Goal: Navigation & Orientation: Find specific page/section

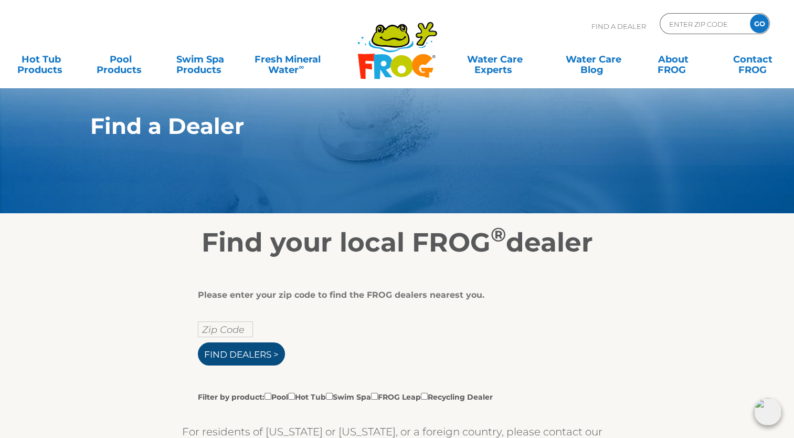
click at [254, 353] on input "Find Dealers >" at bounding box center [241, 353] width 87 height 23
type input "ENTER ZIP CODE"
click at [244, 335] on input "text" at bounding box center [225, 329] width 55 height 16
type input "06082"
click at [262, 350] on input "Find Dealers >" at bounding box center [241, 353] width 87 height 23
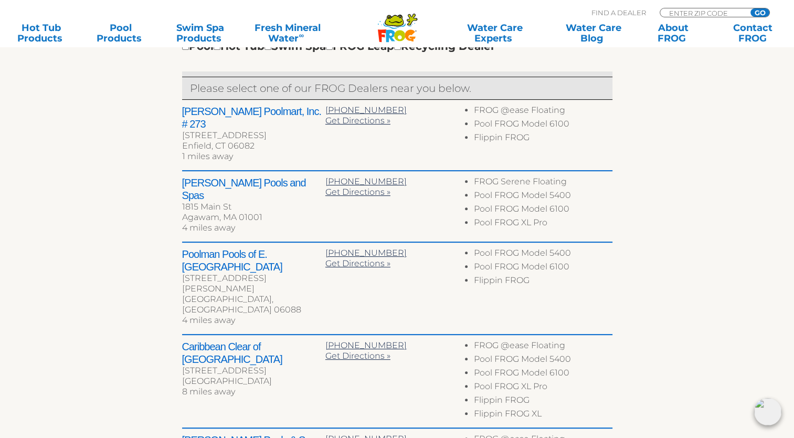
scroll to position [420, 0]
